Goal: Register for event/course

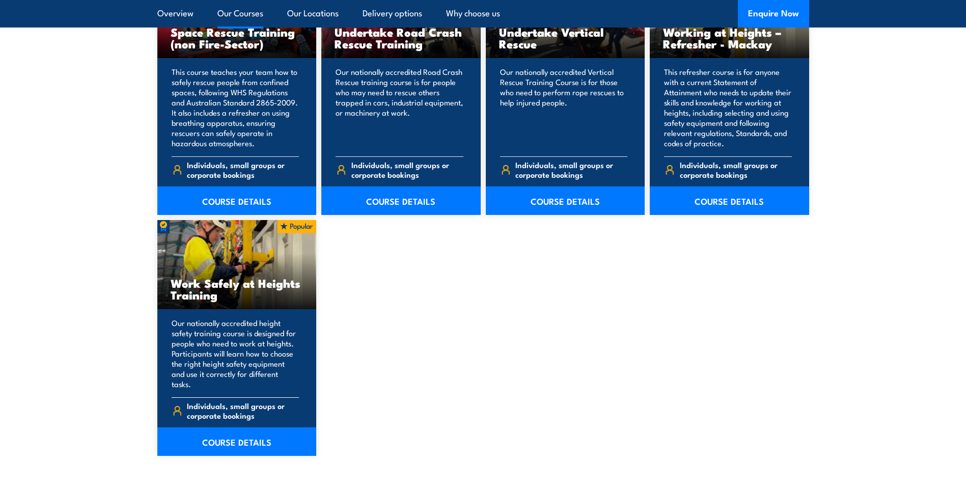
scroll to position [1171, 0]
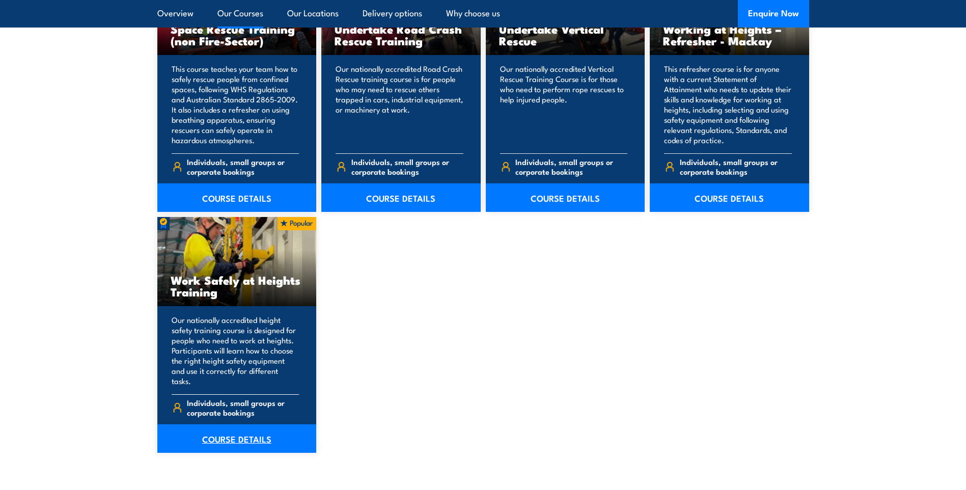
click at [225, 424] on link "COURSE DETAILS" at bounding box center [236, 438] width 159 height 29
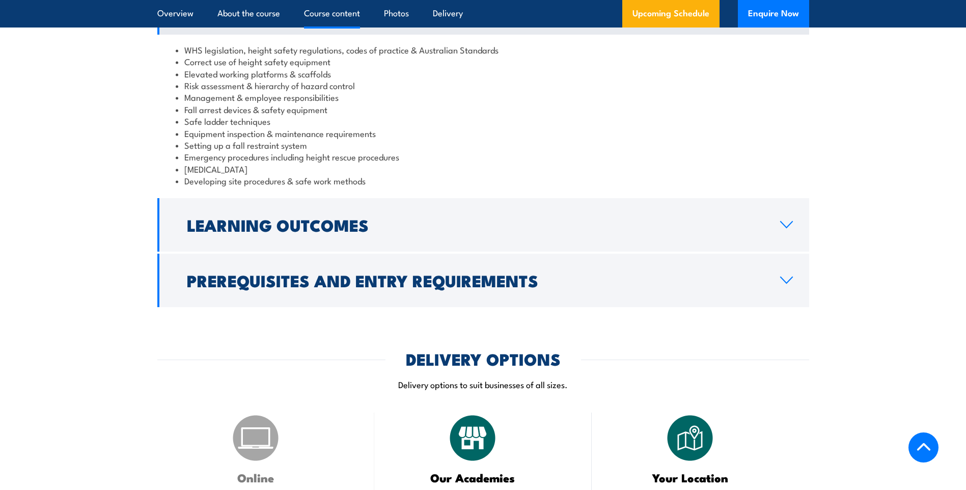
scroll to position [968, 0]
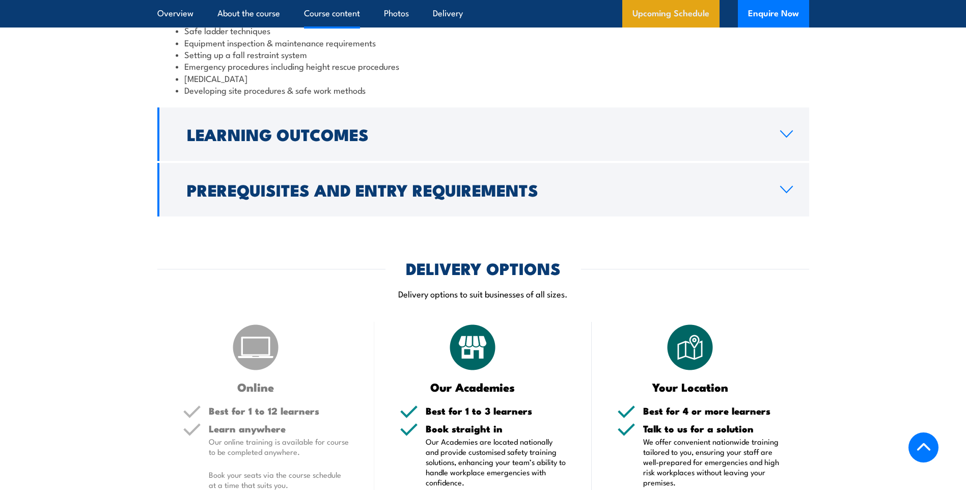
click at [673, 20] on link "Upcoming Schedule" at bounding box center [670, 14] width 97 height 28
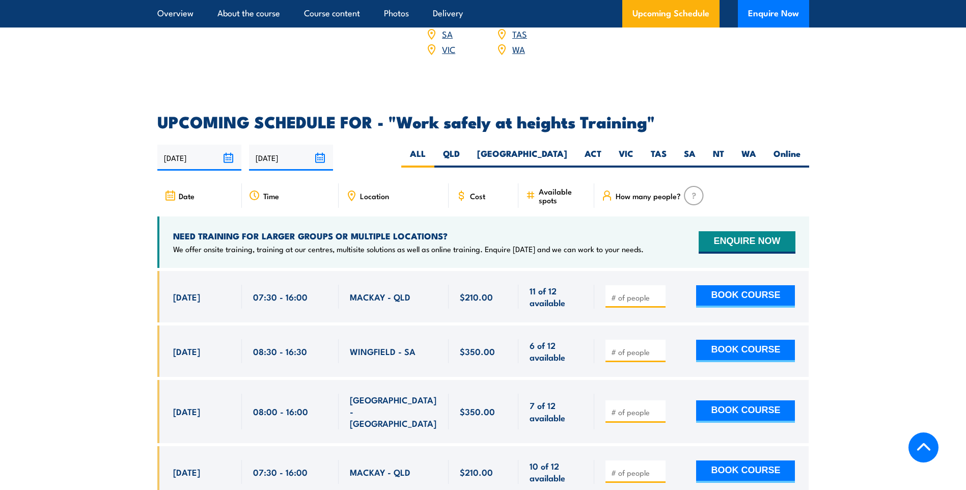
scroll to position [1519, 0]
